Goal: Check status: Check status

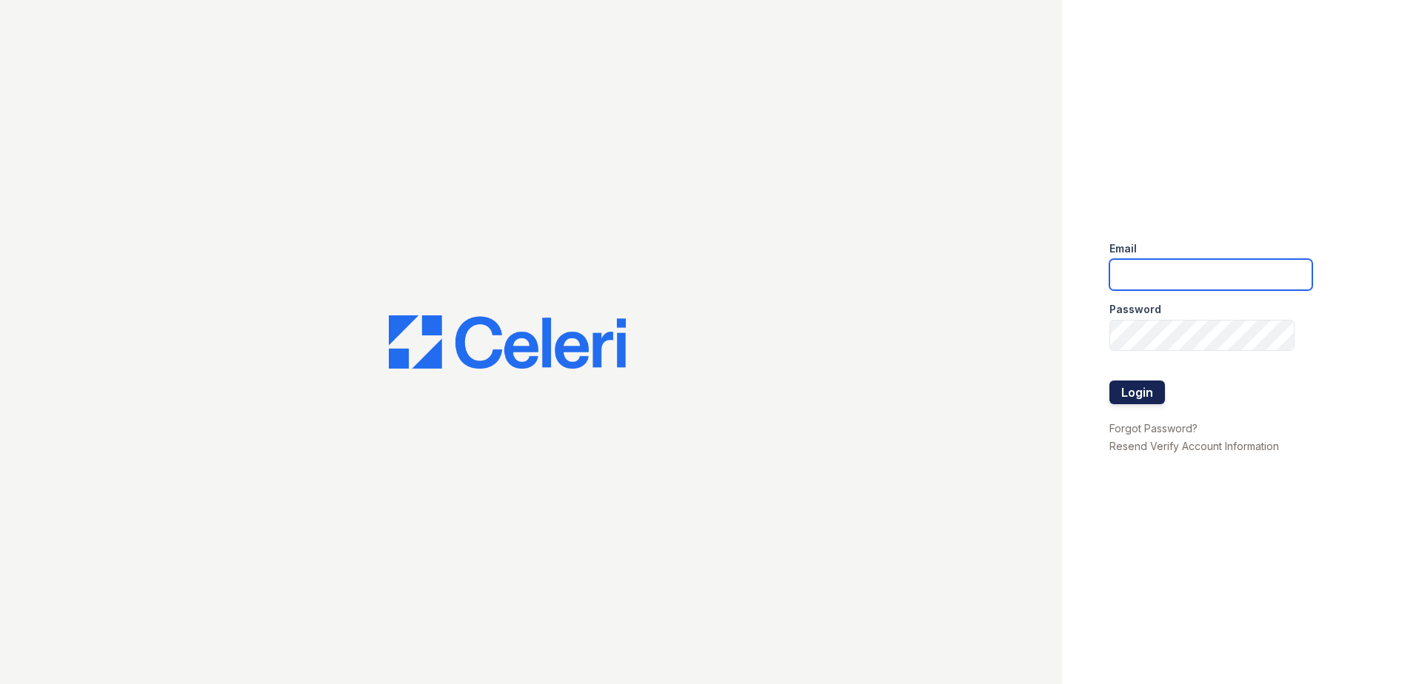
type input "renewmtvernon@trinity-pm.com"
click at [1126, 387] on button "Login" at bounding box center [1137, 393] width 56 height 24
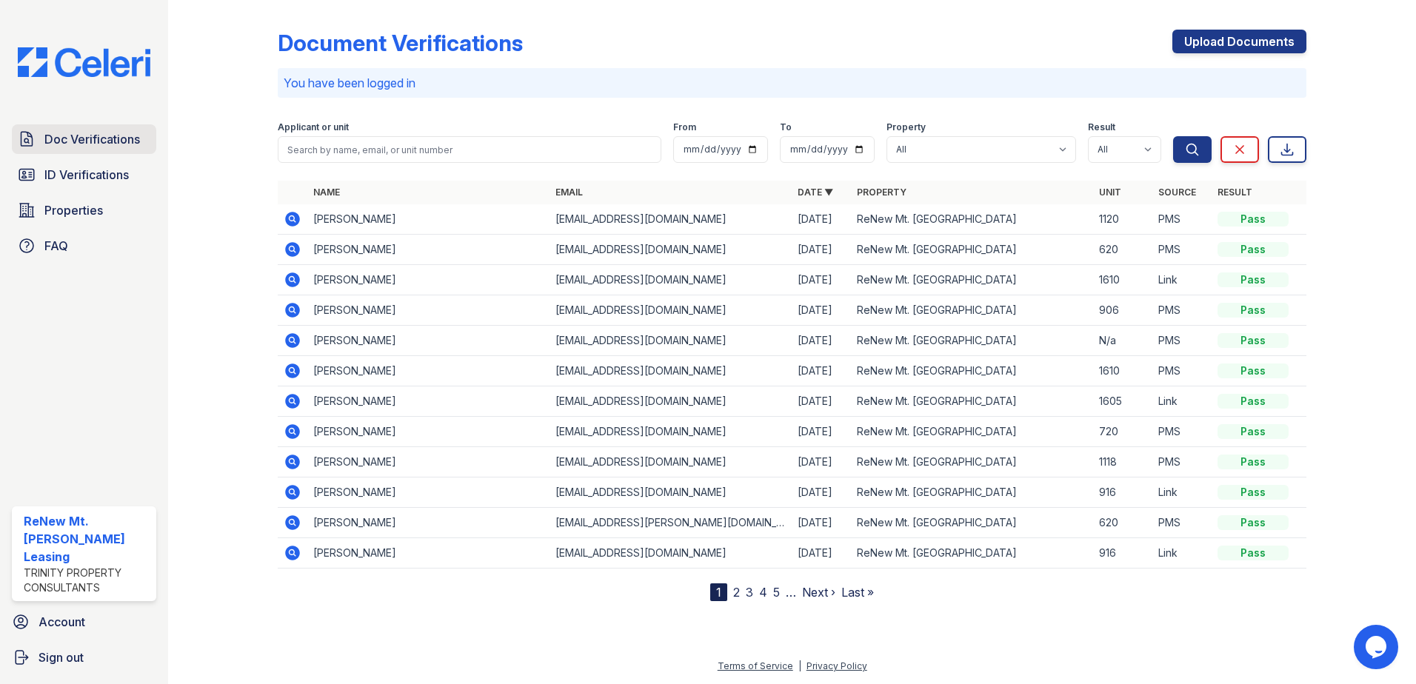
click at [108, 133] on span "Doc Verifications" at bounding box center [92, 139] width 96 height 18
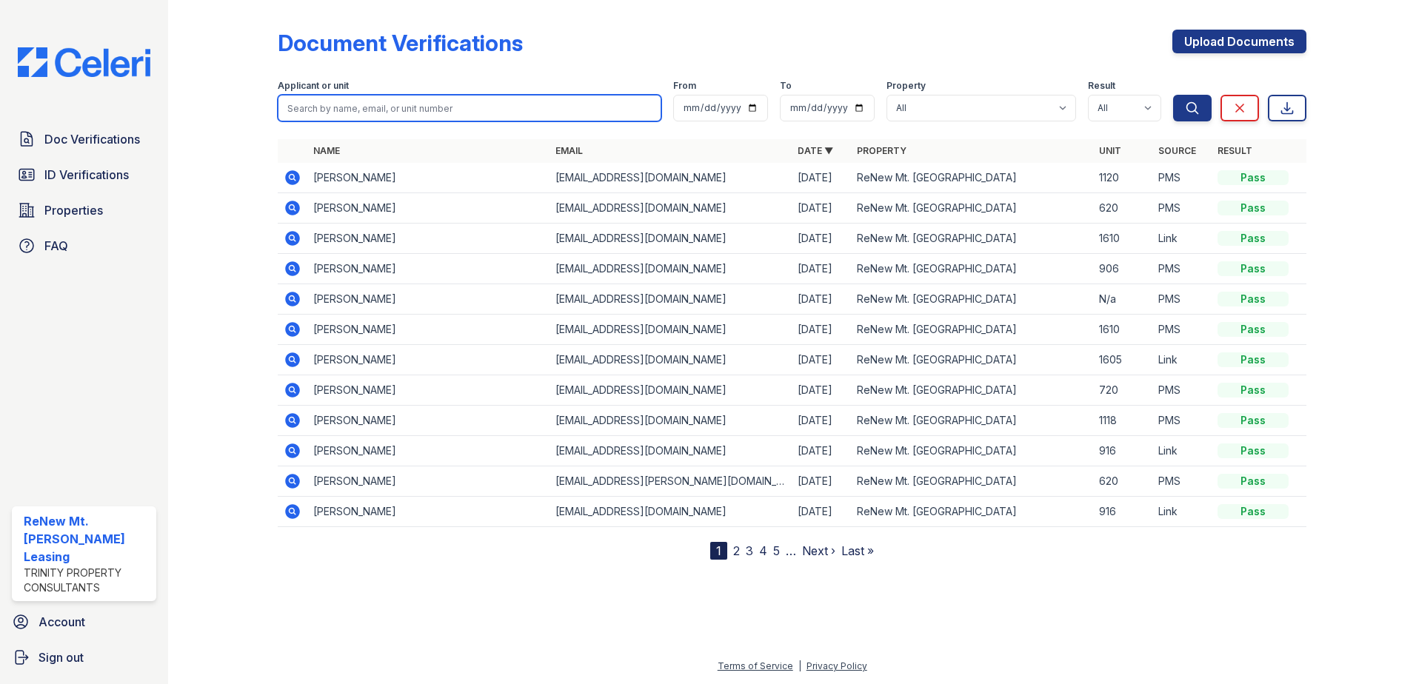
drag, startPoint x: 326, startPoint y: 101, endPoint x: 334, endPoint y: 89, distance: 15.0
click at [326, 101] on input "search" at bounding box center [470, 108] width 384 height 27
type input "jordon"
click at [1173, 95] on button "Search" at bounding box center [1192, 108] width 39 height 27
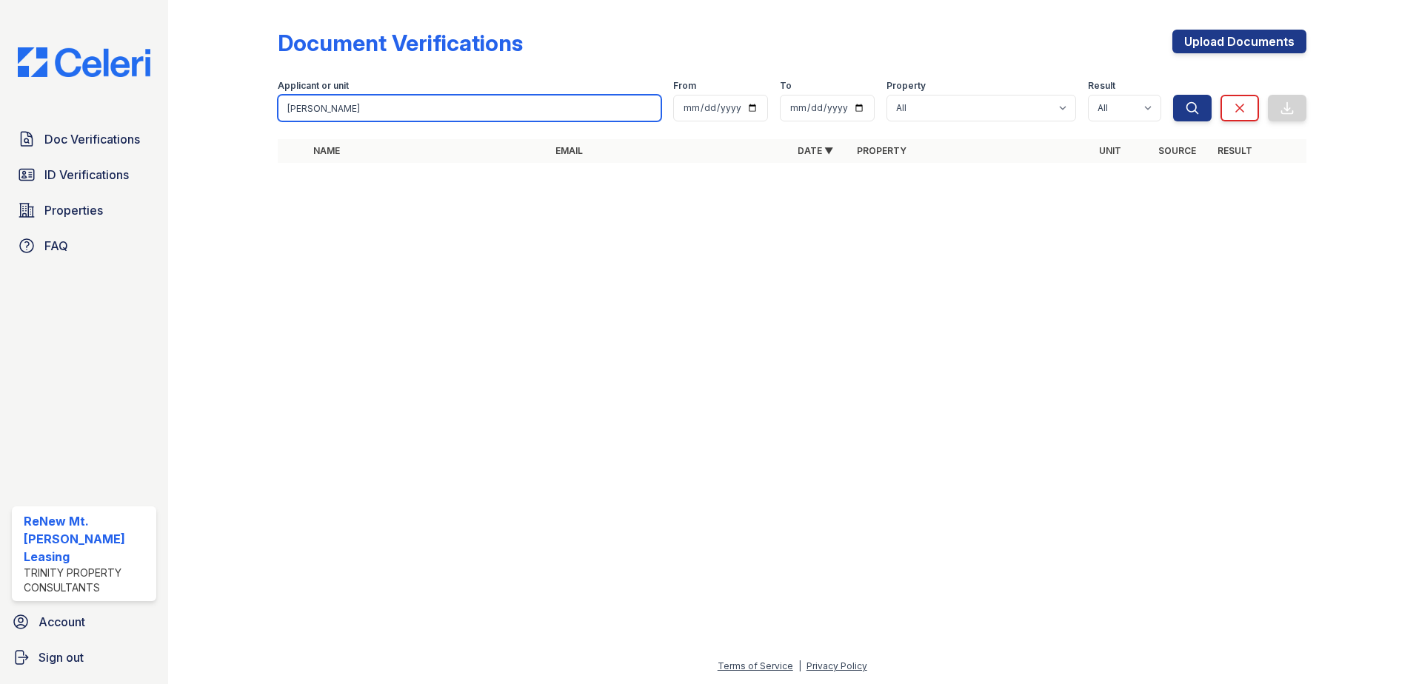
click at [345, 107] on input "jordon" at bounding box center [470, 108] width 384 height 27
type input "jordan"
click at [1173, 95] on button "Search" at bounding box center [1192, 108] width 39 height 27
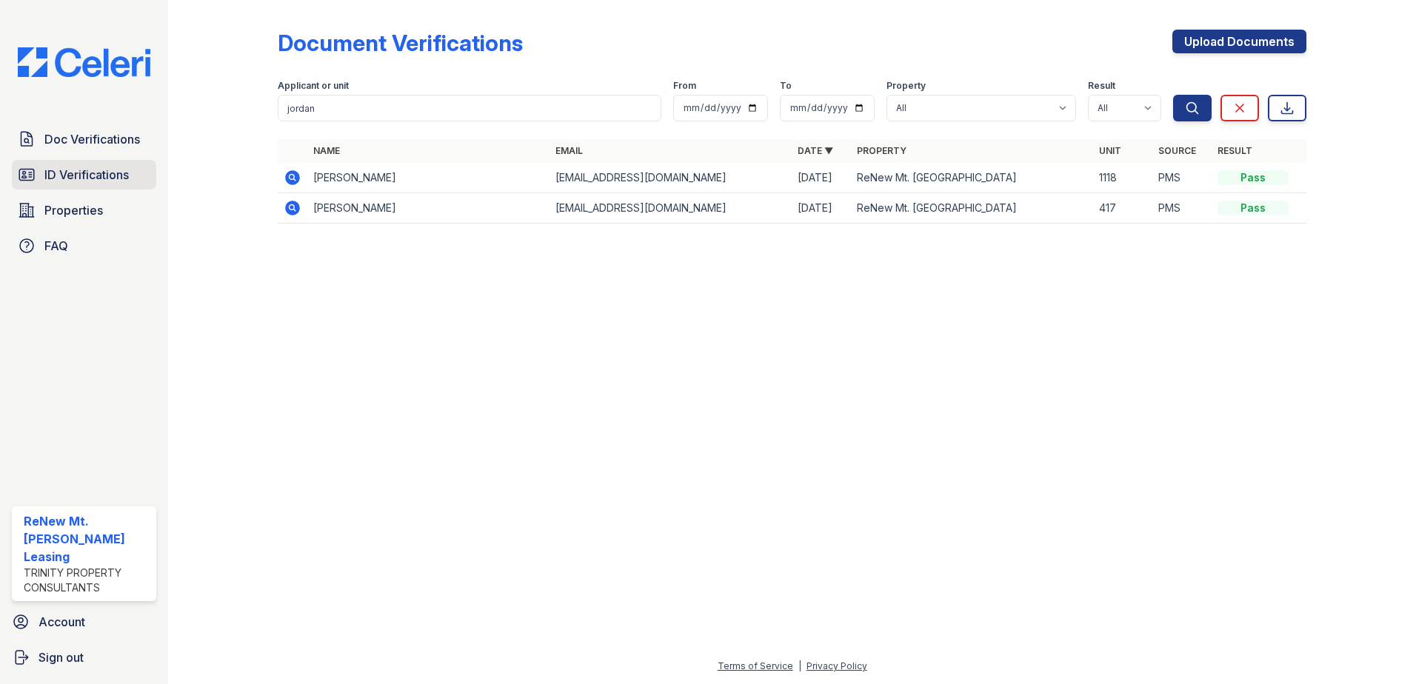
click at [66, 176] on span "ID Verifications" at bounding box center [86, 175] width 84 height 18
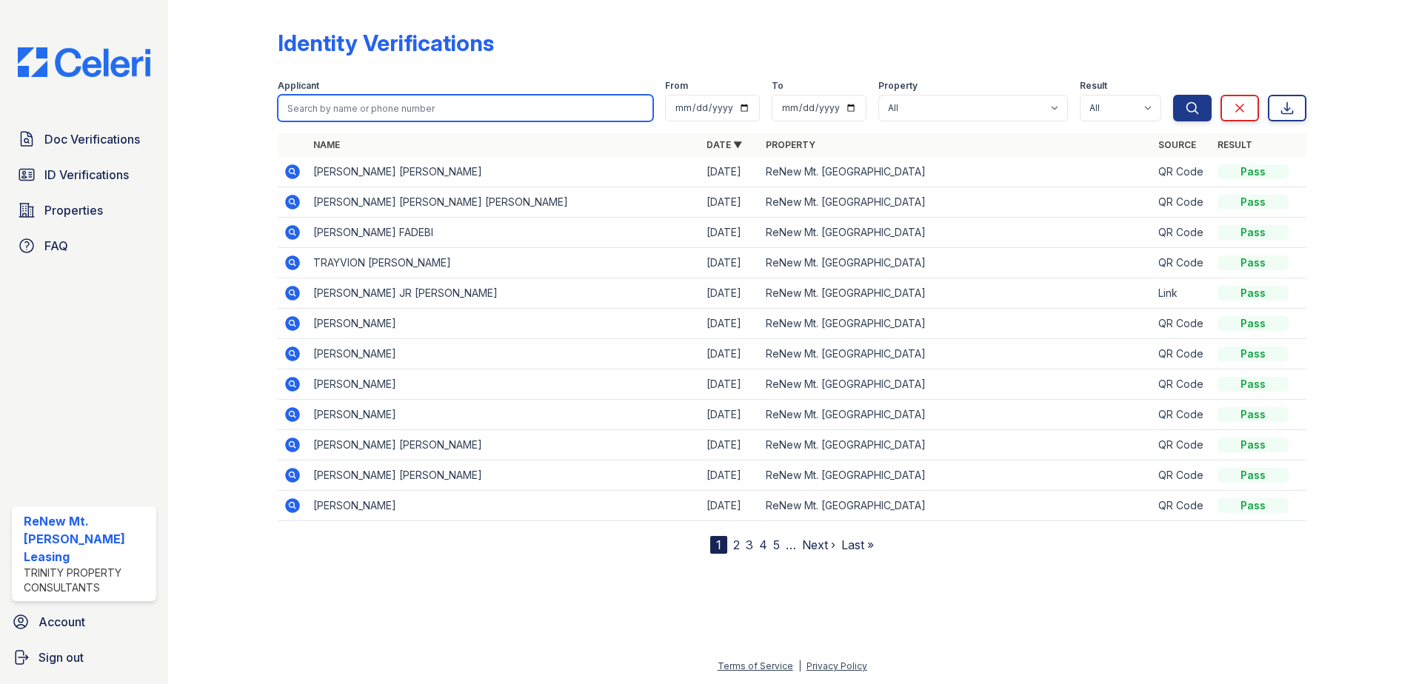
click at [329, 113] on input "search" at bounding box center [465, 108] width 375 height 27
type input "jordan"
click at [1173, 95] on button "Search" at bounding box center [1192, 108] width 39 height 27
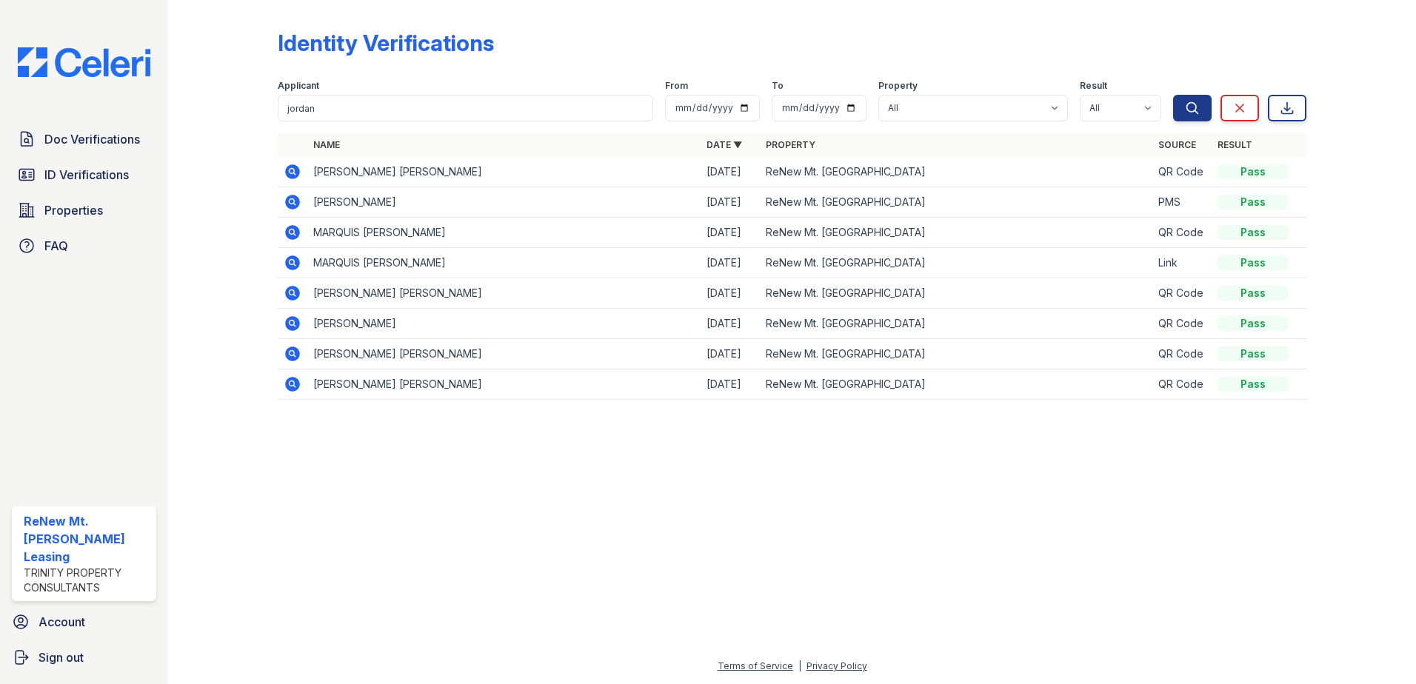
click at [296, 205] on icon at bounding box center [292, 202] width 15 height 15
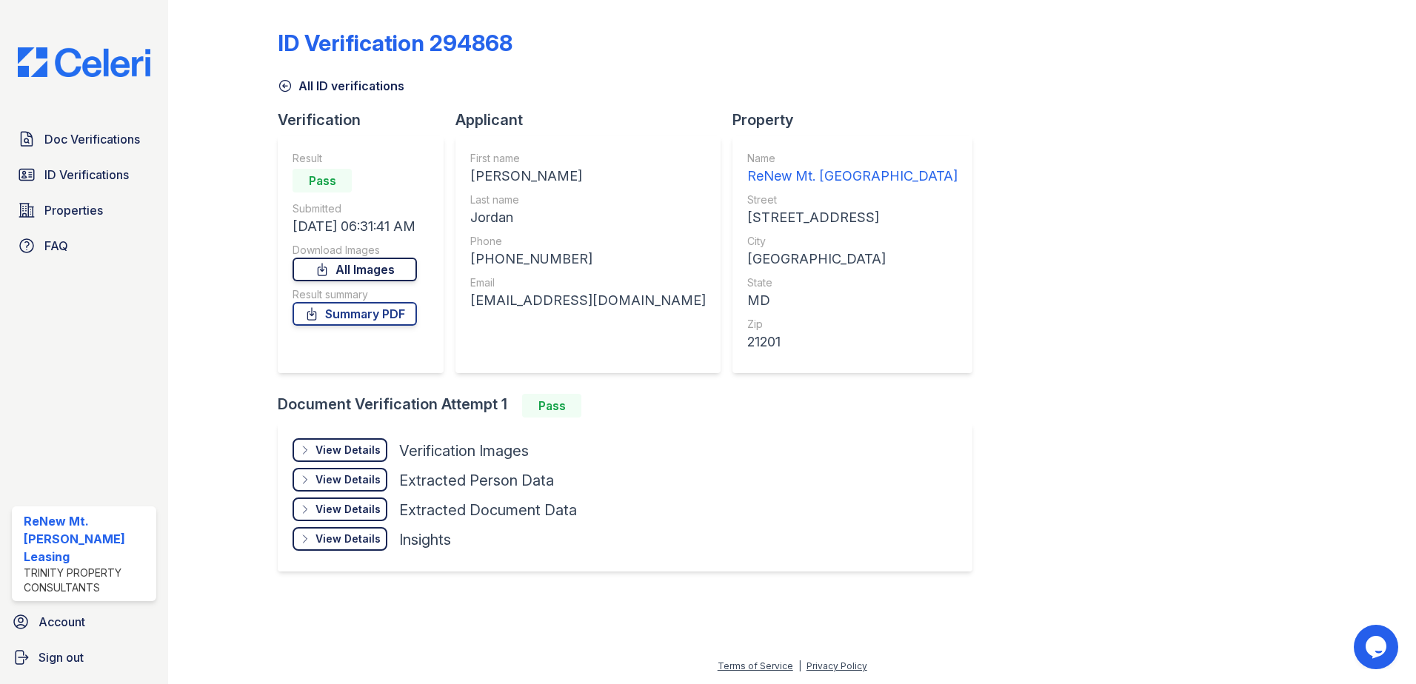
click at [367, 267] on link "All Images" at bounding box center [355, 270] width 124 height 24
click at [128, 146] on span "Doc Verifications" at bounding box center [92, 139] width 96 height 18
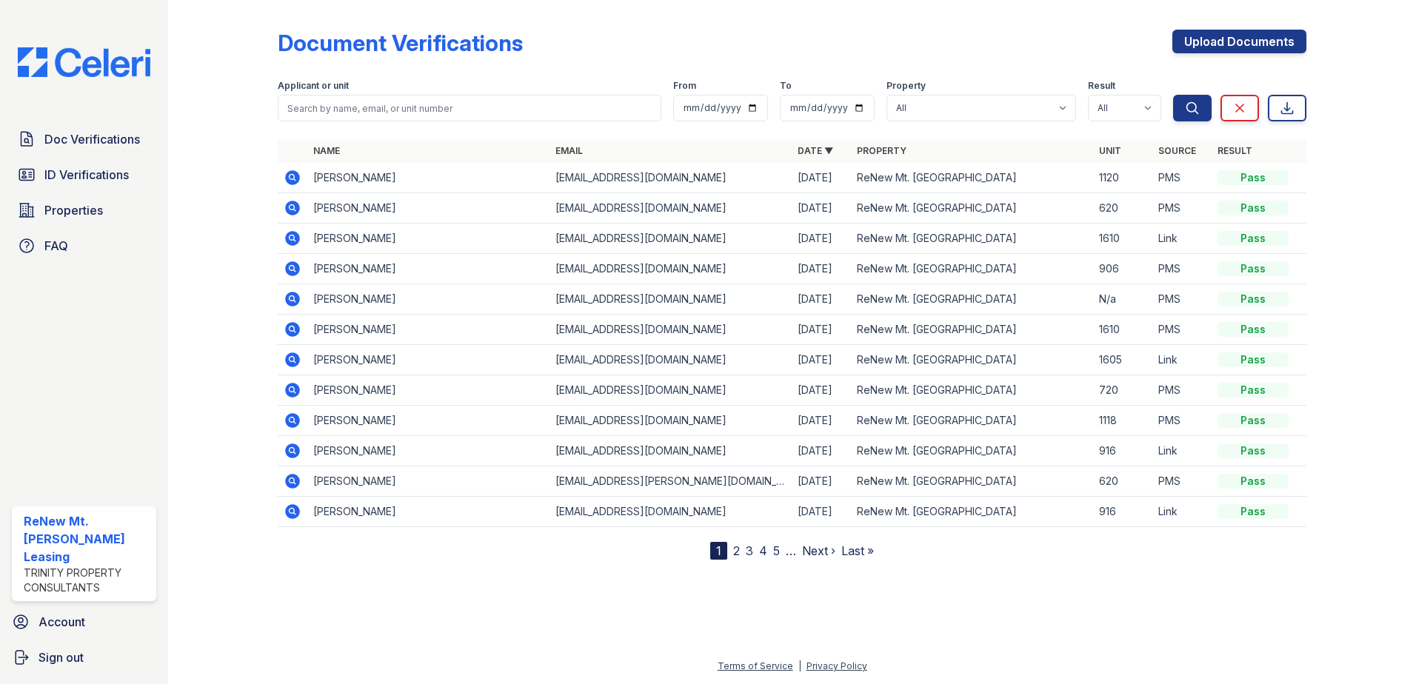
click at [292, 421] on icon at bounding box center [292, 420] width 4 height 4
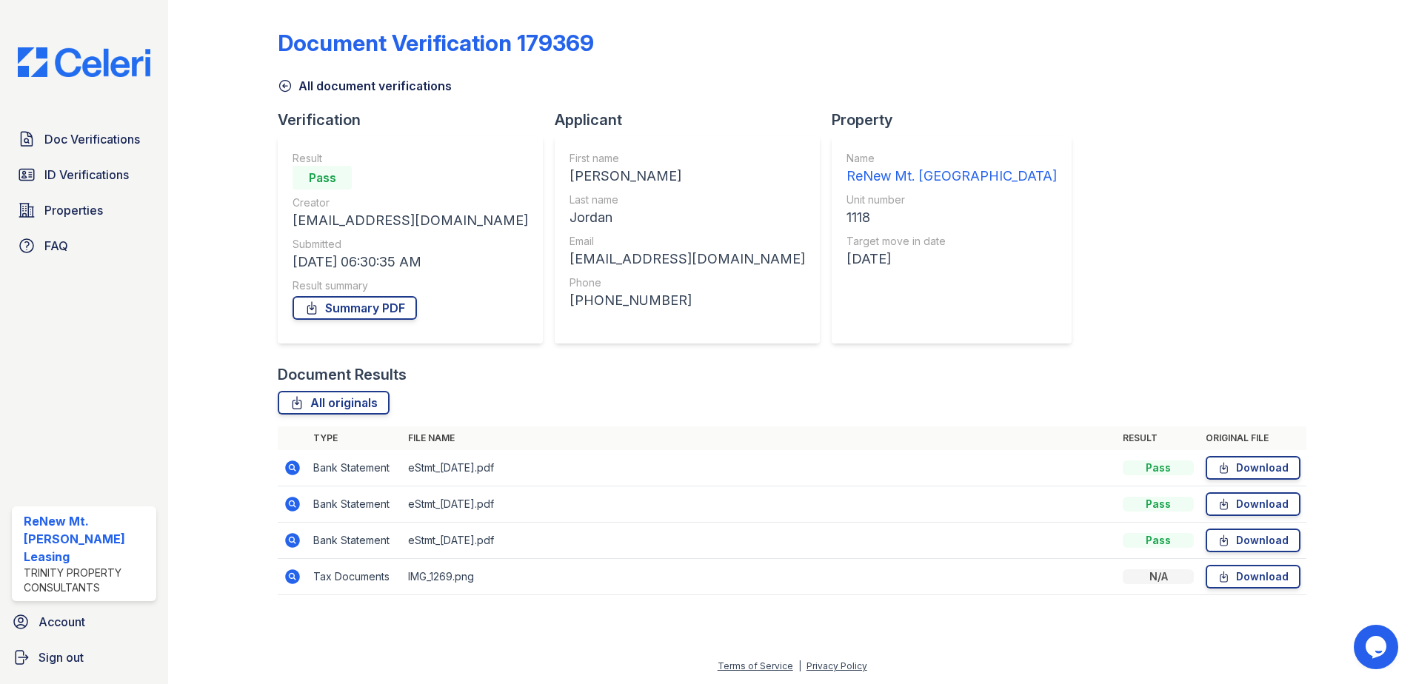
click at [290, 578] on icon at bounding box center [293, 577] width 18 height 18
click at [296, 541] on icon at bounding box center [292, 540] width 15 height 15
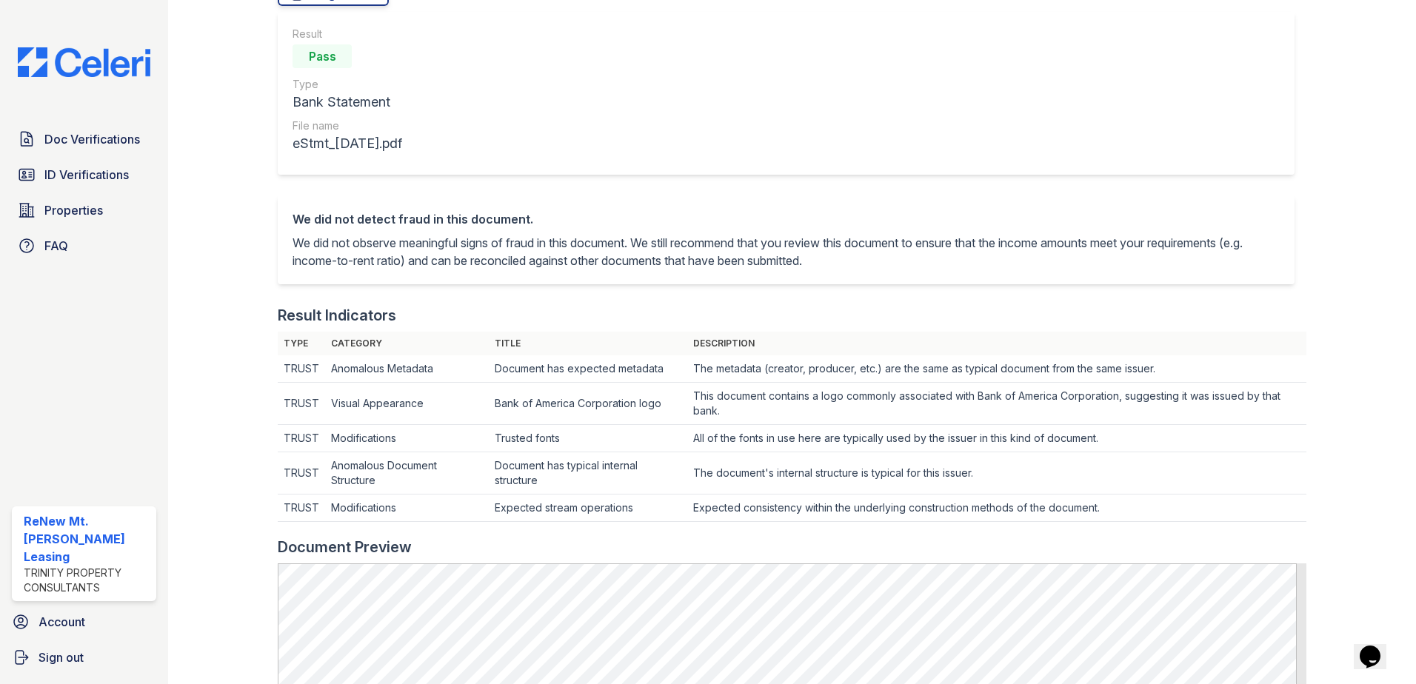
scroll to position [370, 0]
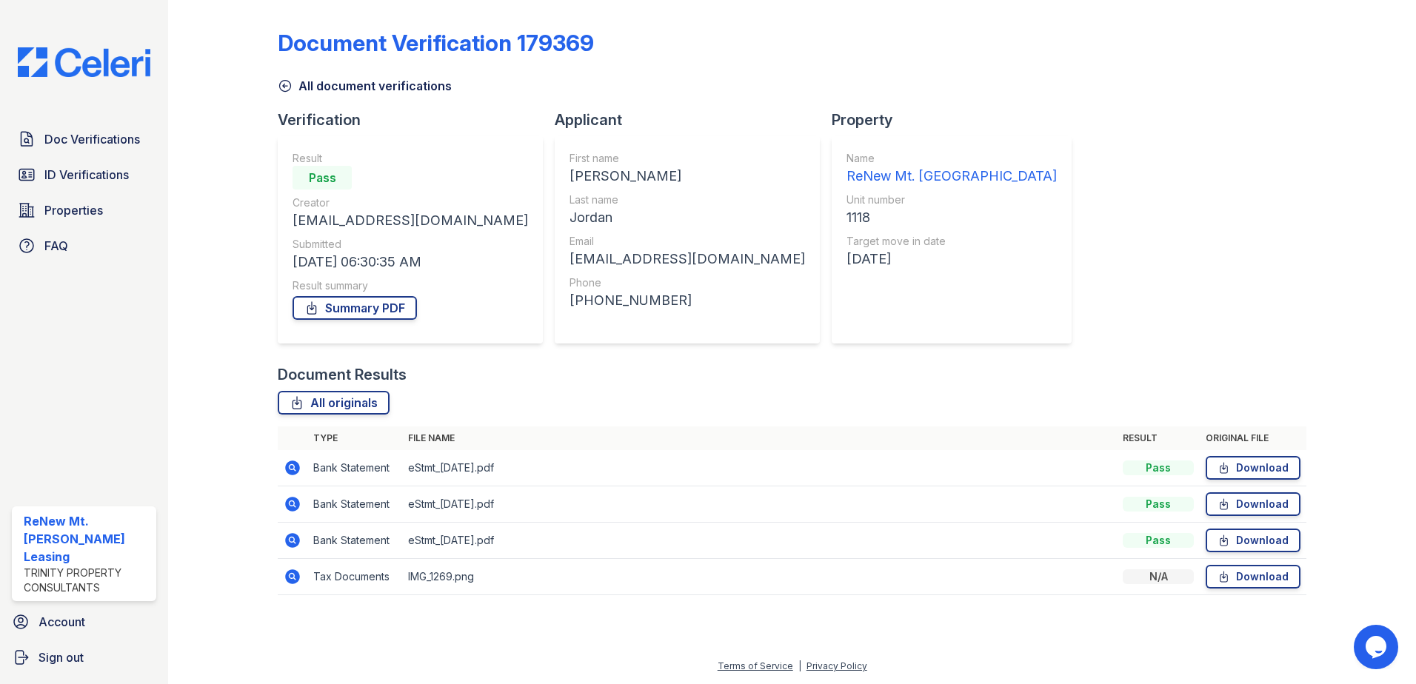
click at [297, 466] on icon at bounding box center [292, 468] width 15 height 15
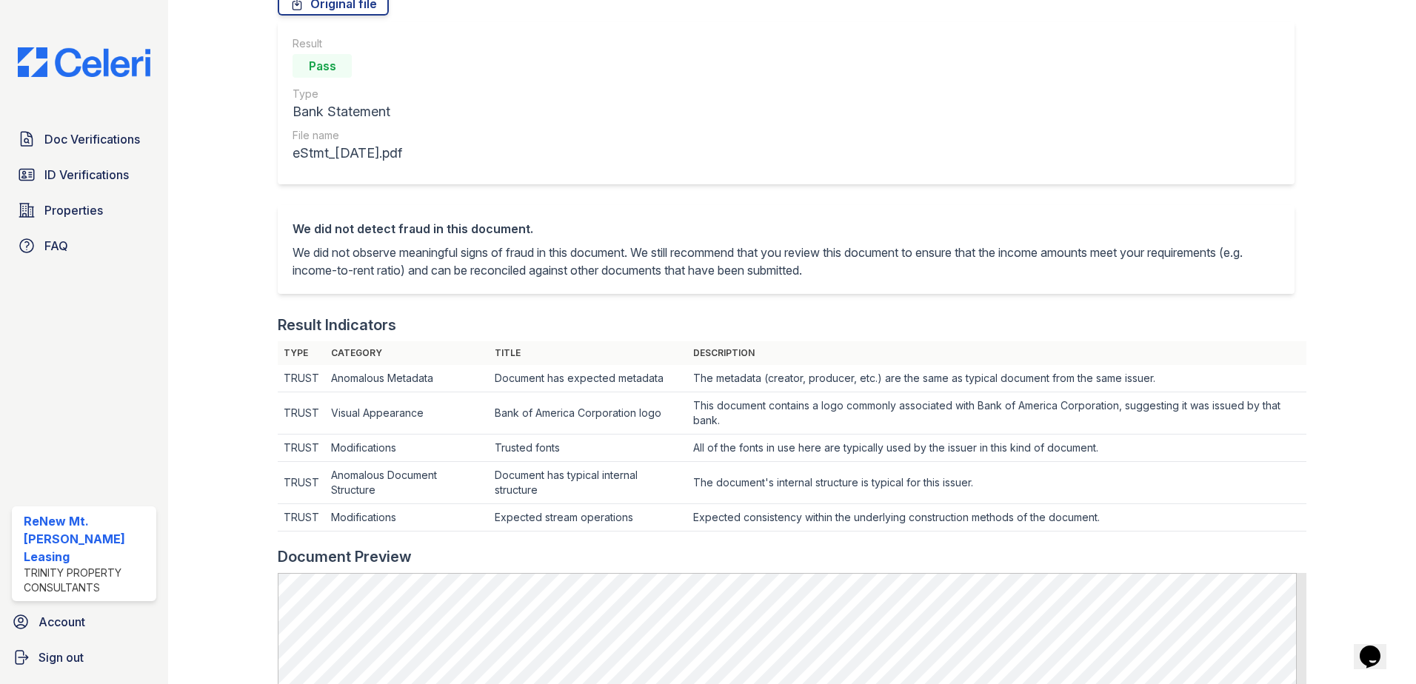
scroll to position [370, 0]
